Goal: Information Seeking & Learning: Find specific fact

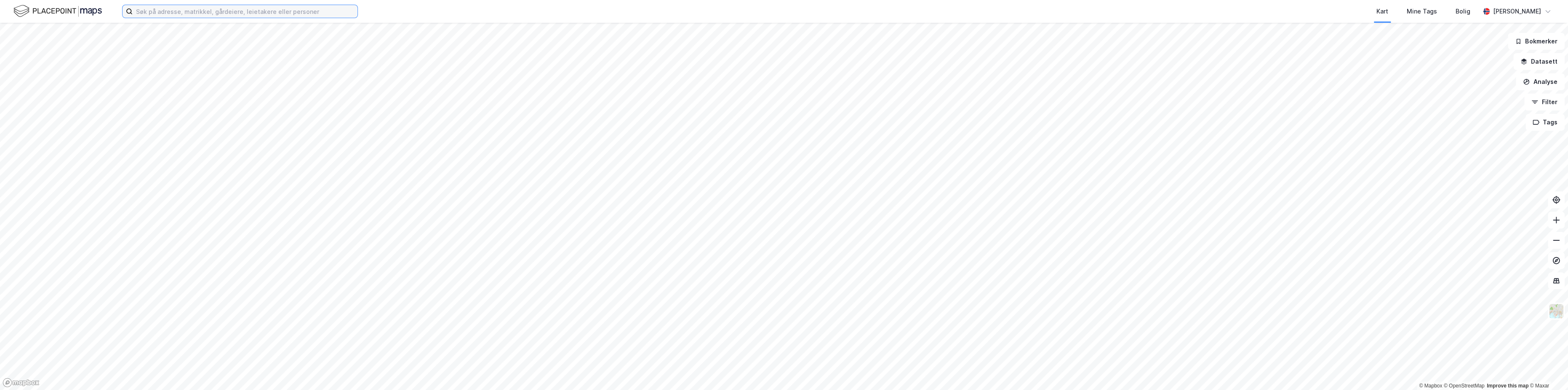
click at [171, 12] on input at bounding box center [245, 11] width 225 height 13
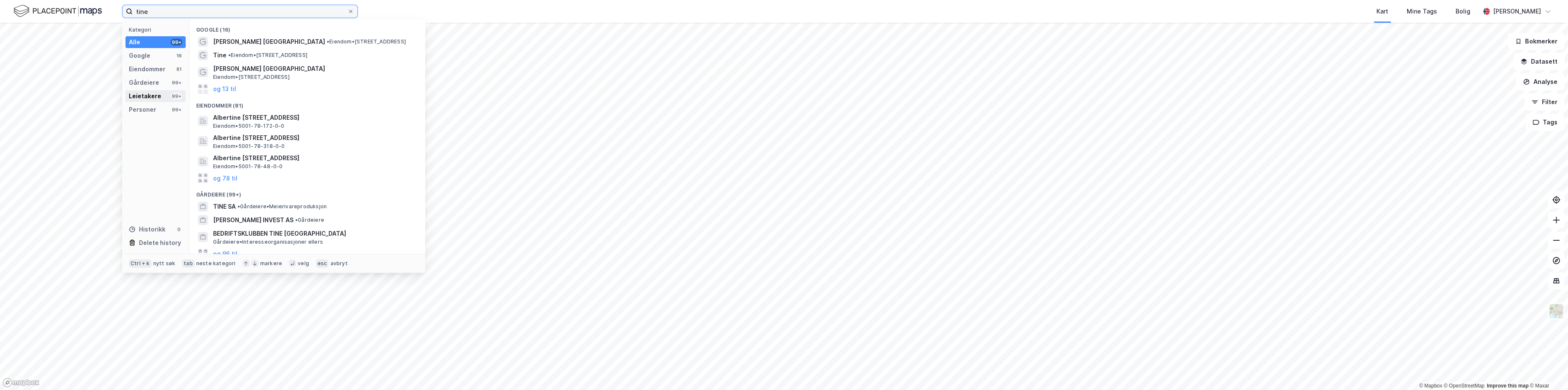
type input "tine"
click at [148, 94] on div "Leietakere" at bounding box center [145, 96] width 32 height 10
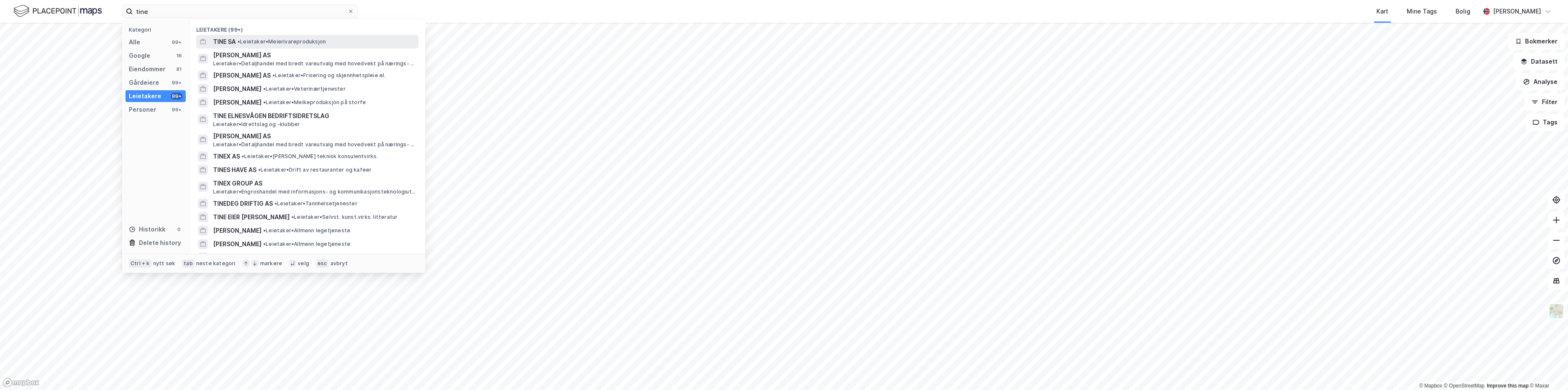
click at [240, 41] on span "•" at bounding box center [239, 41] width 2 height 6
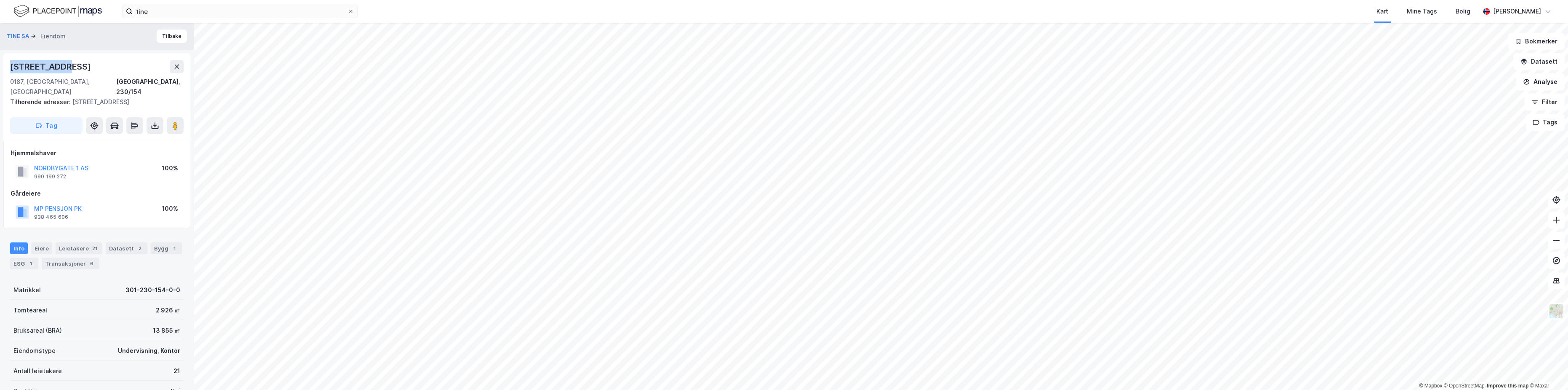
drag, startPoint x: 63, startPoint y: 66, endPoint x: 31, endPoint y: 73, distance: 32.8
click at [12, 66] on div "[STREET_ADDRESS]" at bounding box center [97, 66] width 173 height 13
click at [77, 62] on div "[STREET_ADDRESS]" at bounding box center [97, 66] width 173 height 13
click at [73, 65] on div "[STREET_ADDRESS]" at bounding box center [97, 66] width 173 height 13
drag, startPoint x: 8, startPoint y: 64, endPoint x: 77, endPoint y: 63, distance: 69.0
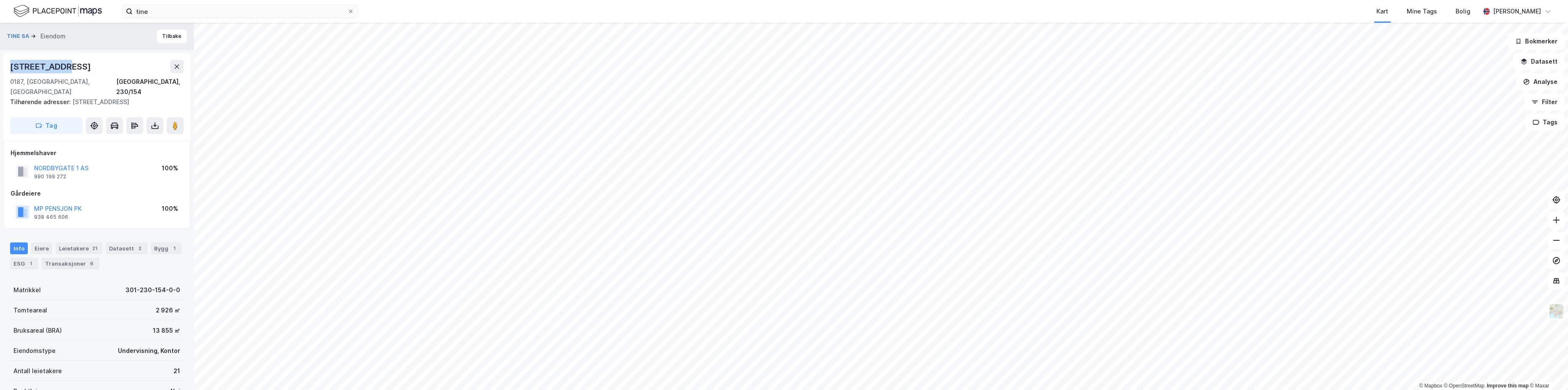
click at [77, 63] on div "[STREET_ADDRESS][GEOGRAPHIC_DATA] Tilhørende adresser: [STREET_ADDRESS] Tag" at bounding box center [97, 97] width 187 height 88
copy div "[STREET_ADDRESS]"
